Goal: Complete application form

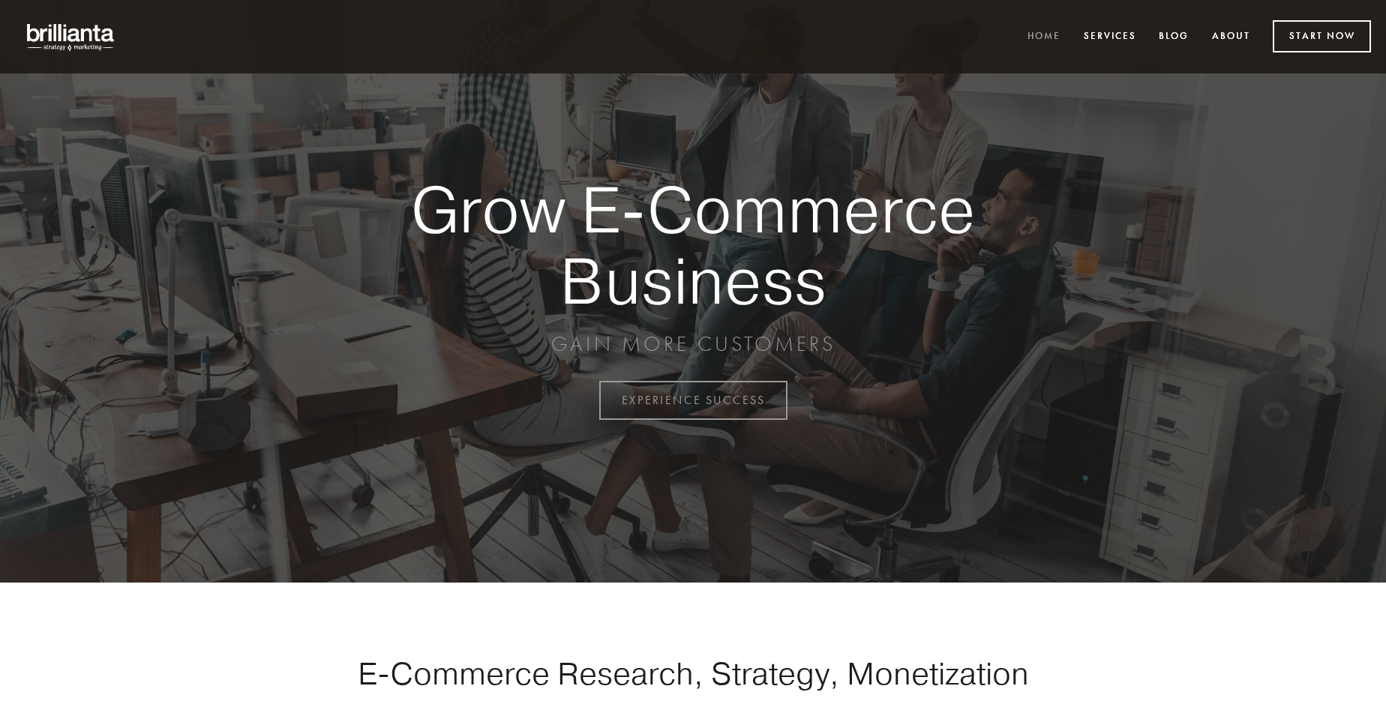
scroll to position [3932, 0]
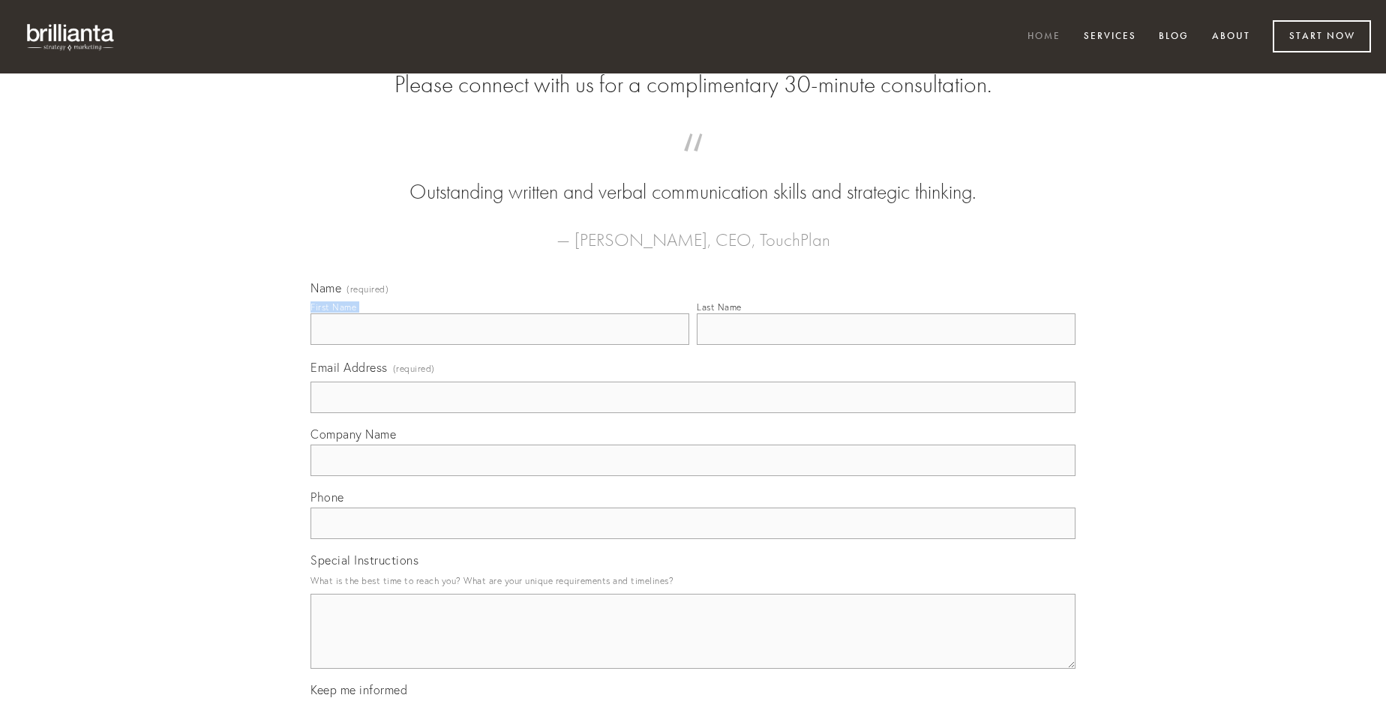
type input "[PERSON_NAME]"
click at [886, 345] on input "Last Name" at bounding box center [886, 330] width 379 height 32
type input "[PERSON_NAME]"
click at [693, 413] on input "Email Address (required)" at bounding box center [693, 398] width 765 height 32
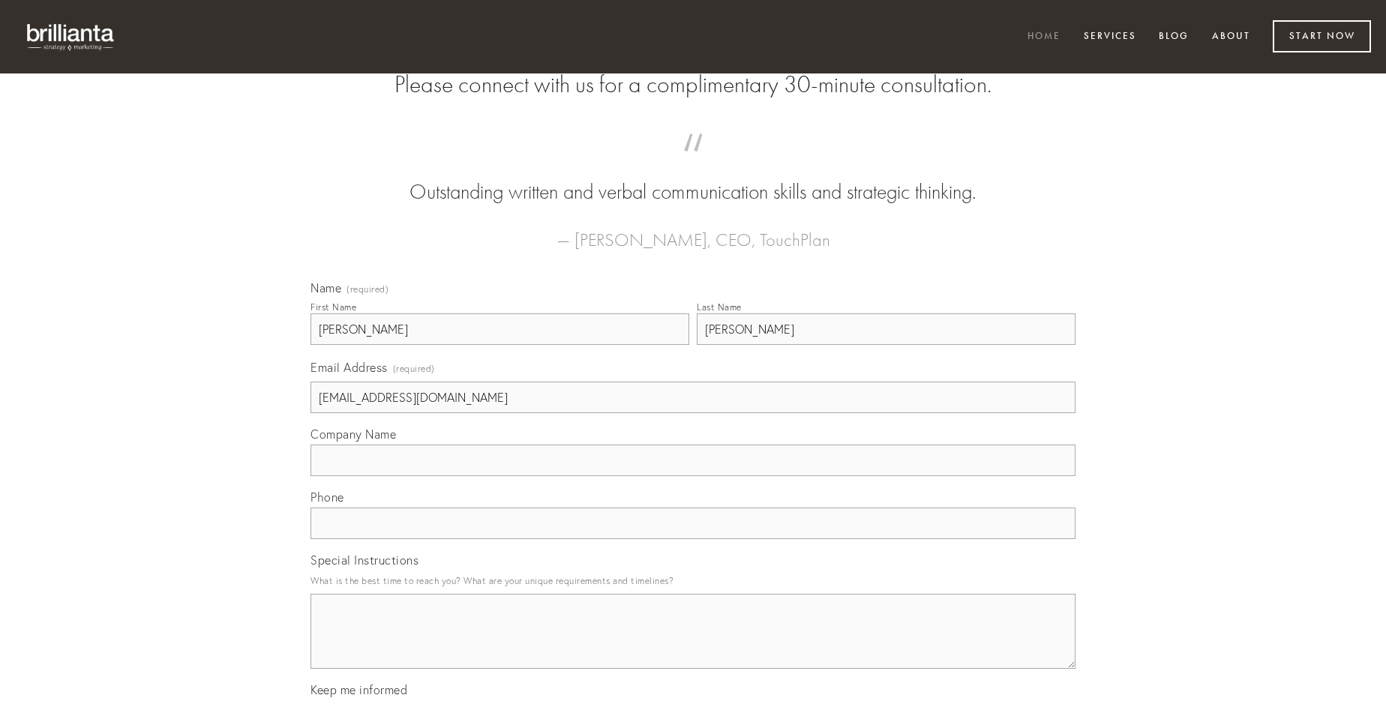
type input "[EMAIL_ADDRESS][DOMAIN_NAME]"
click at [693, 476] on input "Company Name" at bounding box center [693, 461] width 765 height 32
type input "carpo"
click at [693, 539] on input "text" at bounding box center [693, 524] width 765 height 32
click at [693, 645] on textarea "Special Instructions" at bounding box center [693, 631] width 765 height 75
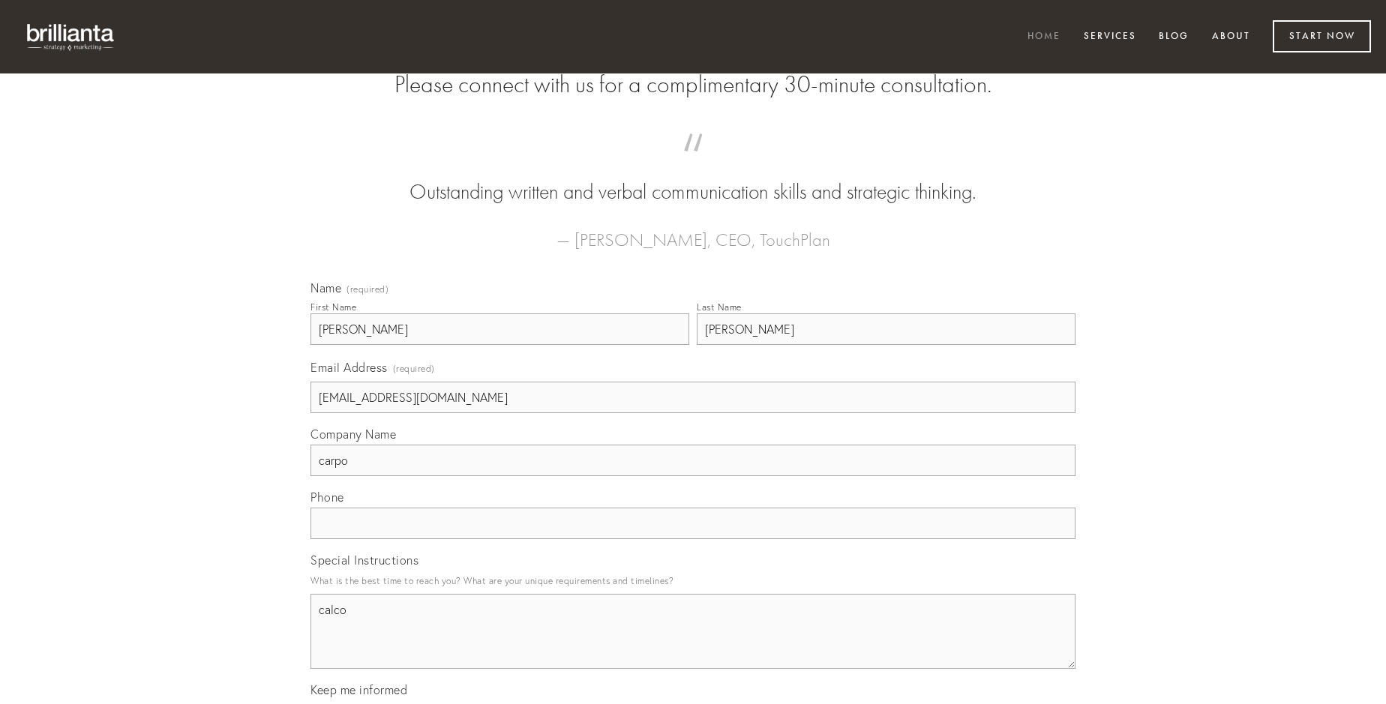
type textarea "calco"
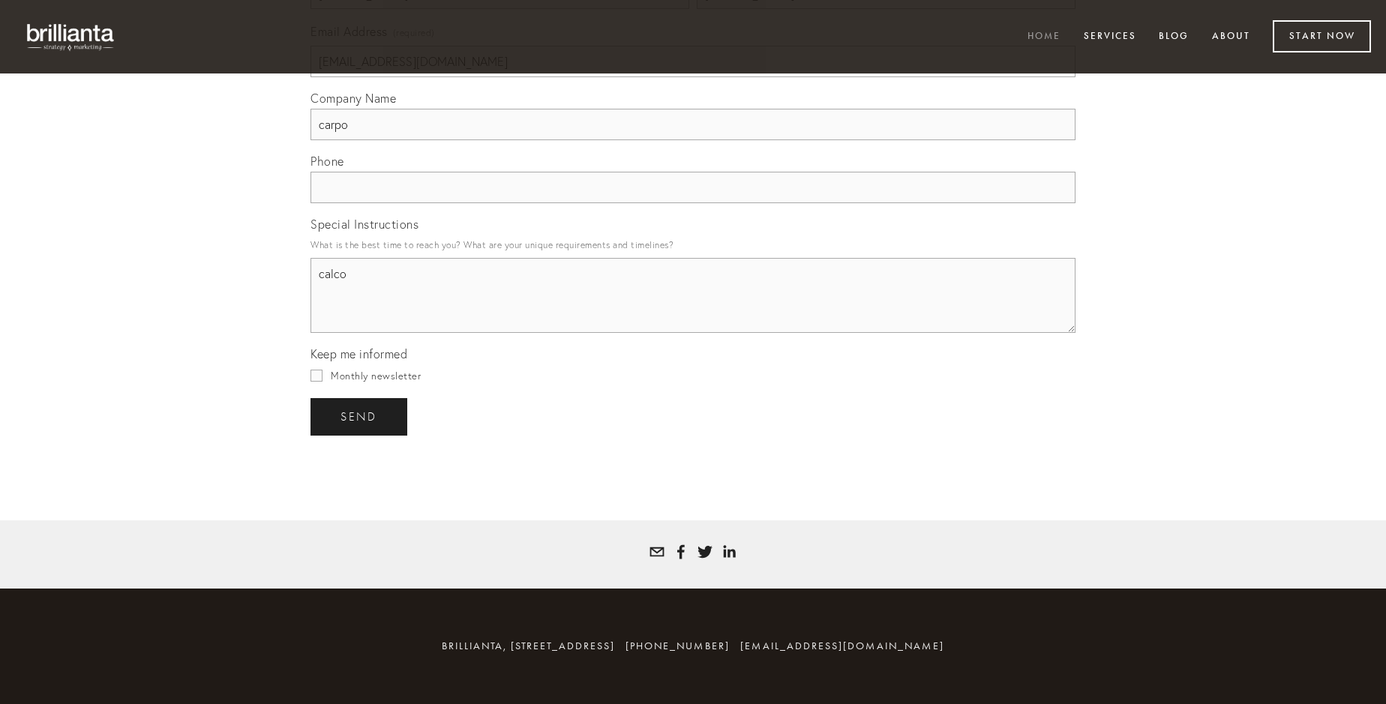
click at [360, 416] on span "send" at bounding box center [359, 417] width 37 height 14
